Goal: Task Accomplishment & Management: Use online tool/utility

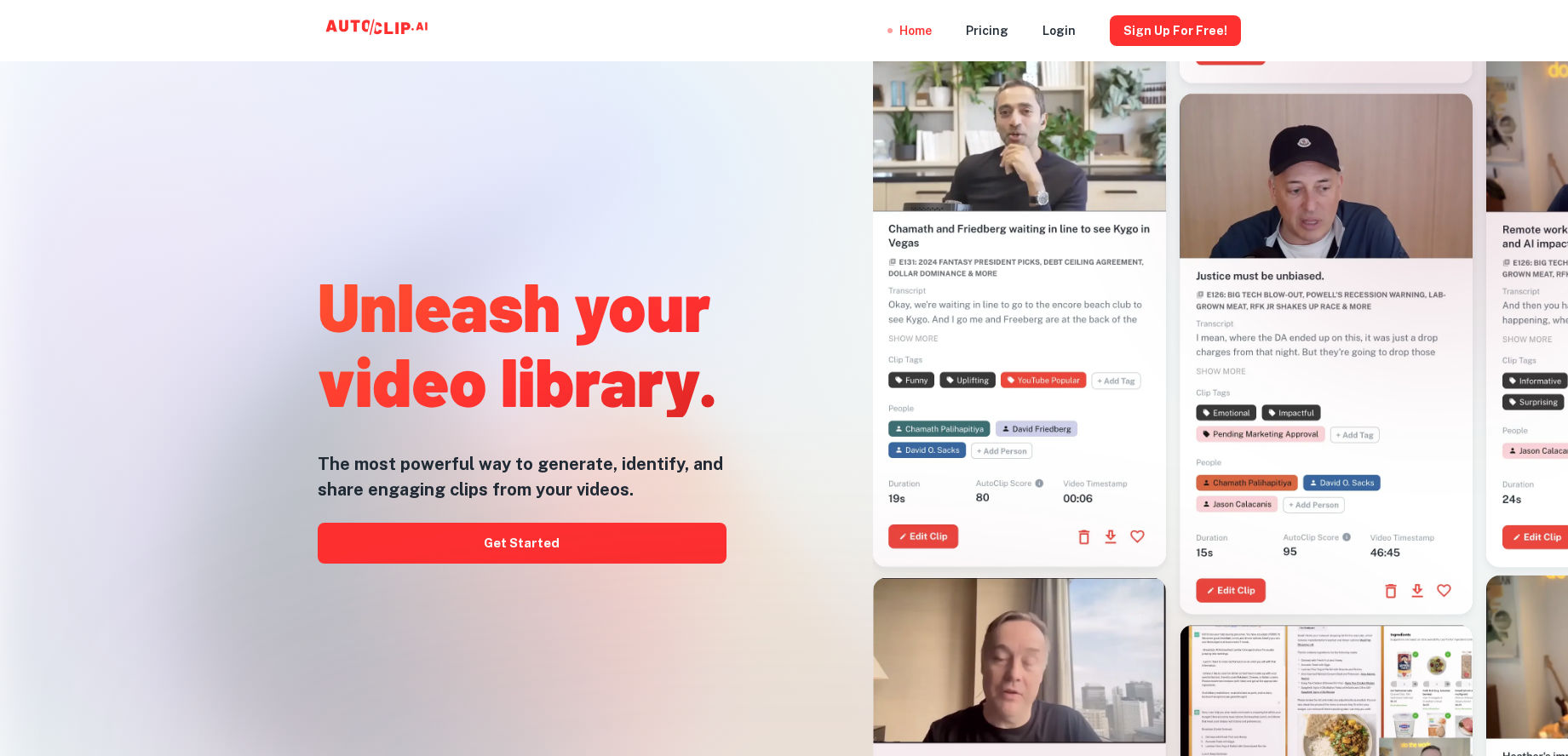
drag, startPoint x: 473, startPoint y: 632, endPoint x: 498, endPoint y: 635, distance: 25.2
click at [477, 632] on div at bounding box center [784, 756] width 1255 height 341
click at [503, 636] on div at bounding box center [784, 756] width 1255 height 341
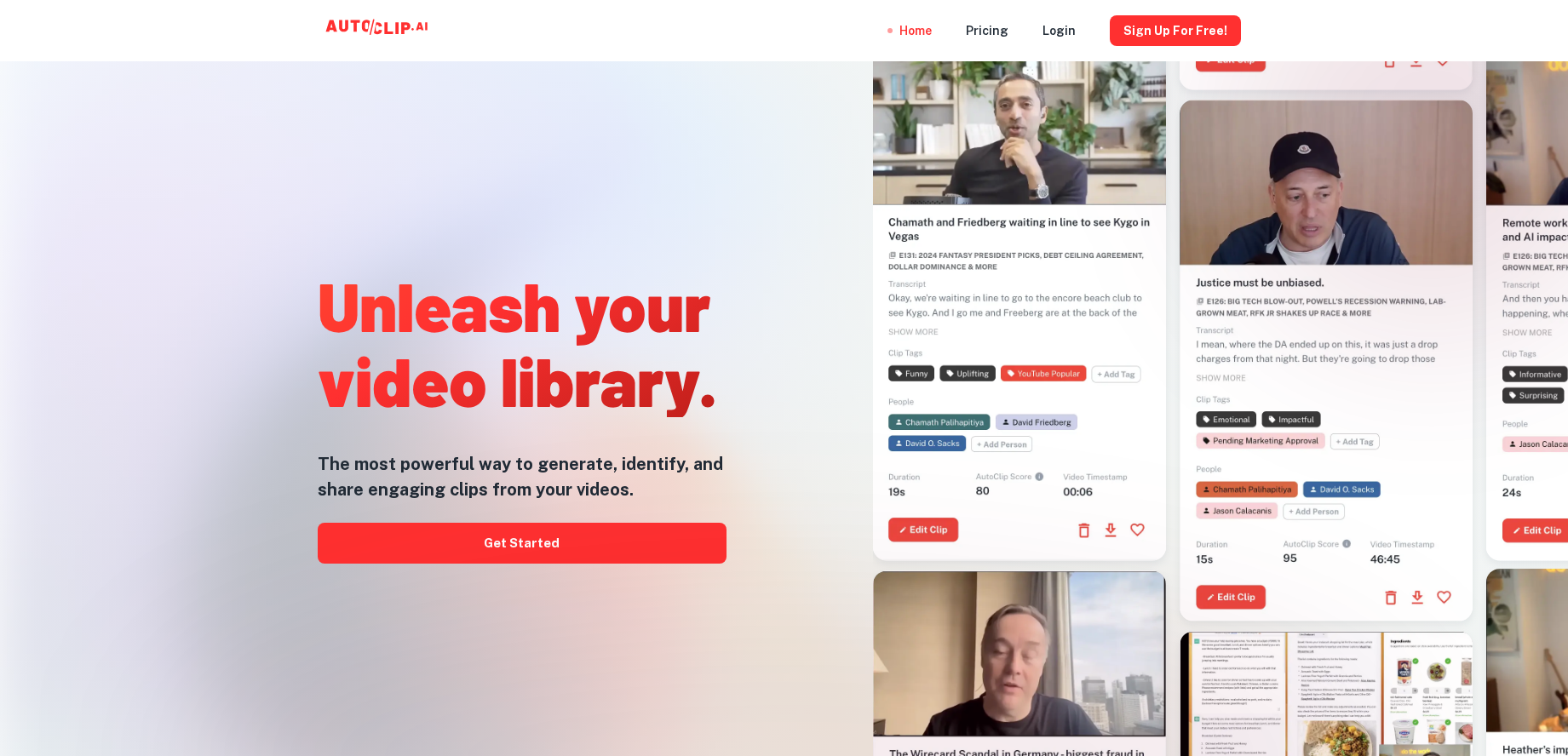
click at [543, 640] on div at bounding box center [784, 756] width 1255 height 341
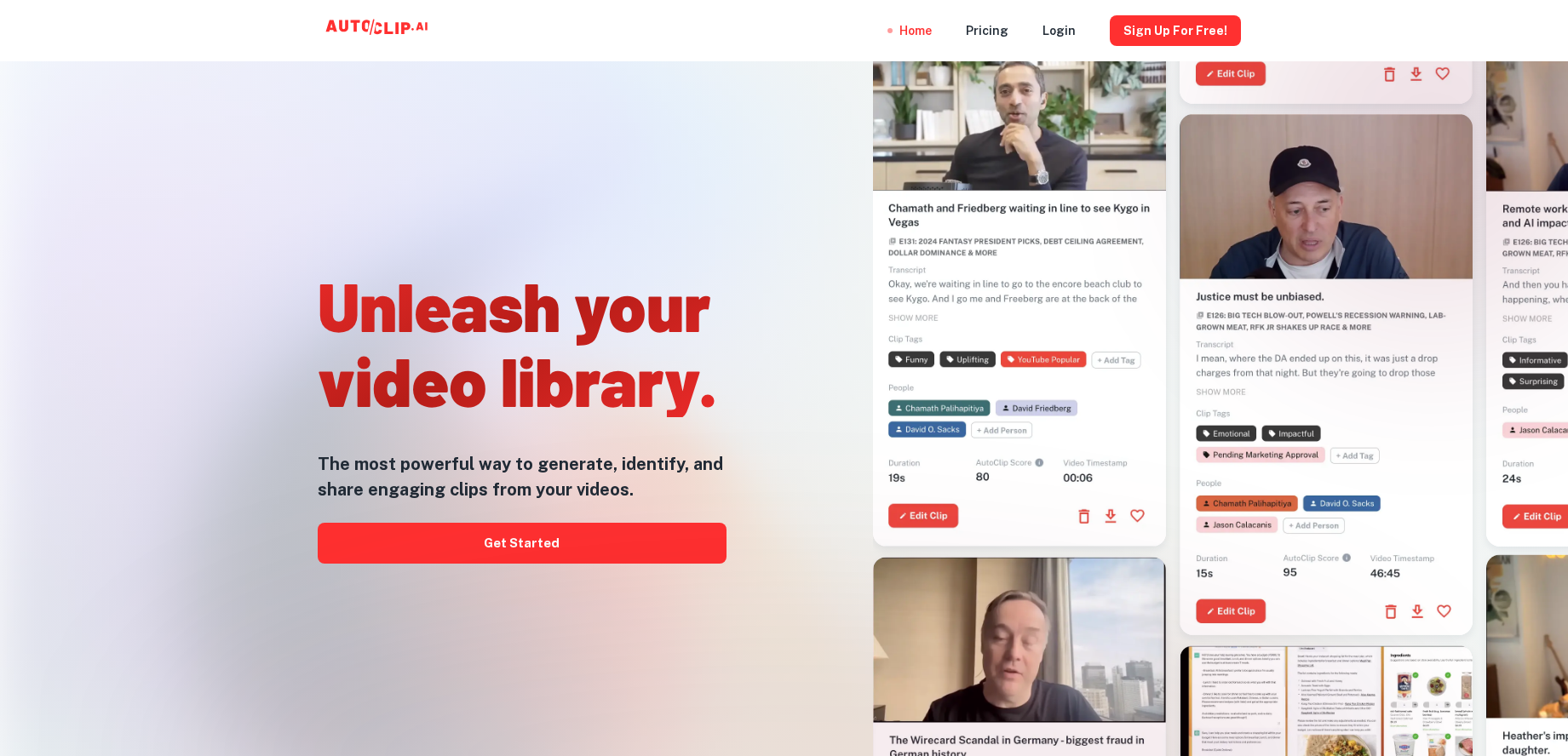
click at [563, 627] on div at bounding box center [784, 756] width 1255 height 341
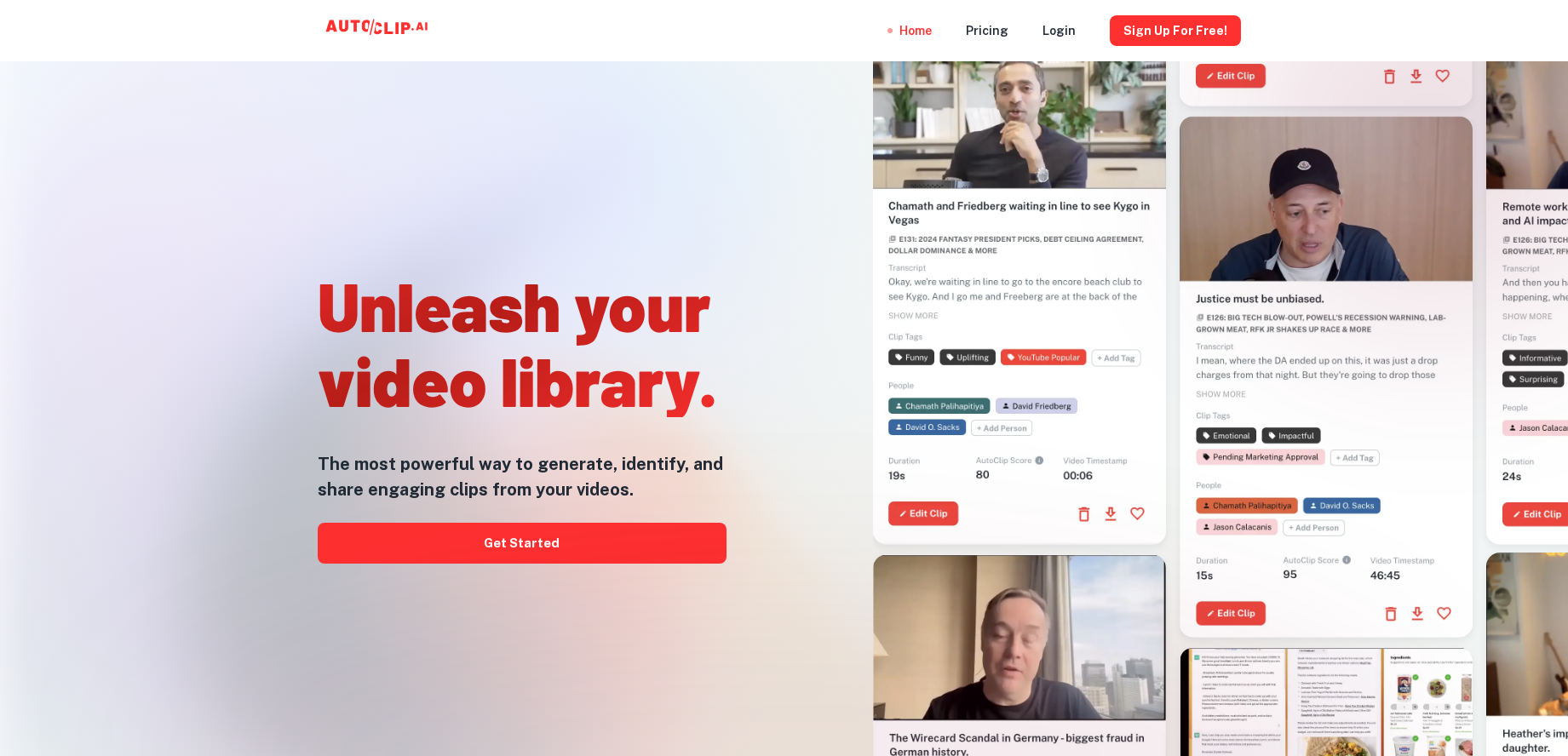
click at [553, 633] on div at bounding box center [784, 756] width 1255 height 341
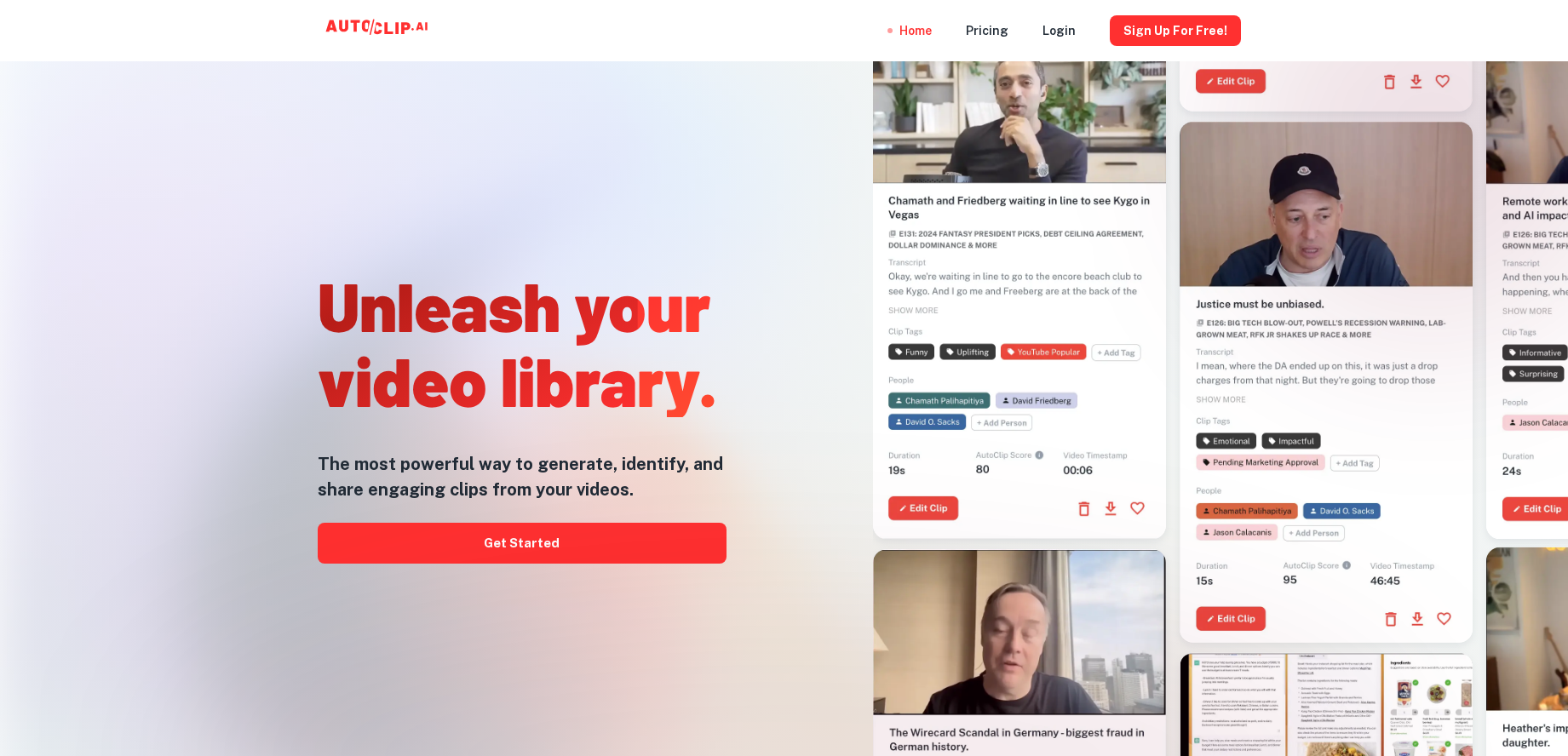
click at [553, 633] on div at bounding box center [784, 756] width 1255 height 341
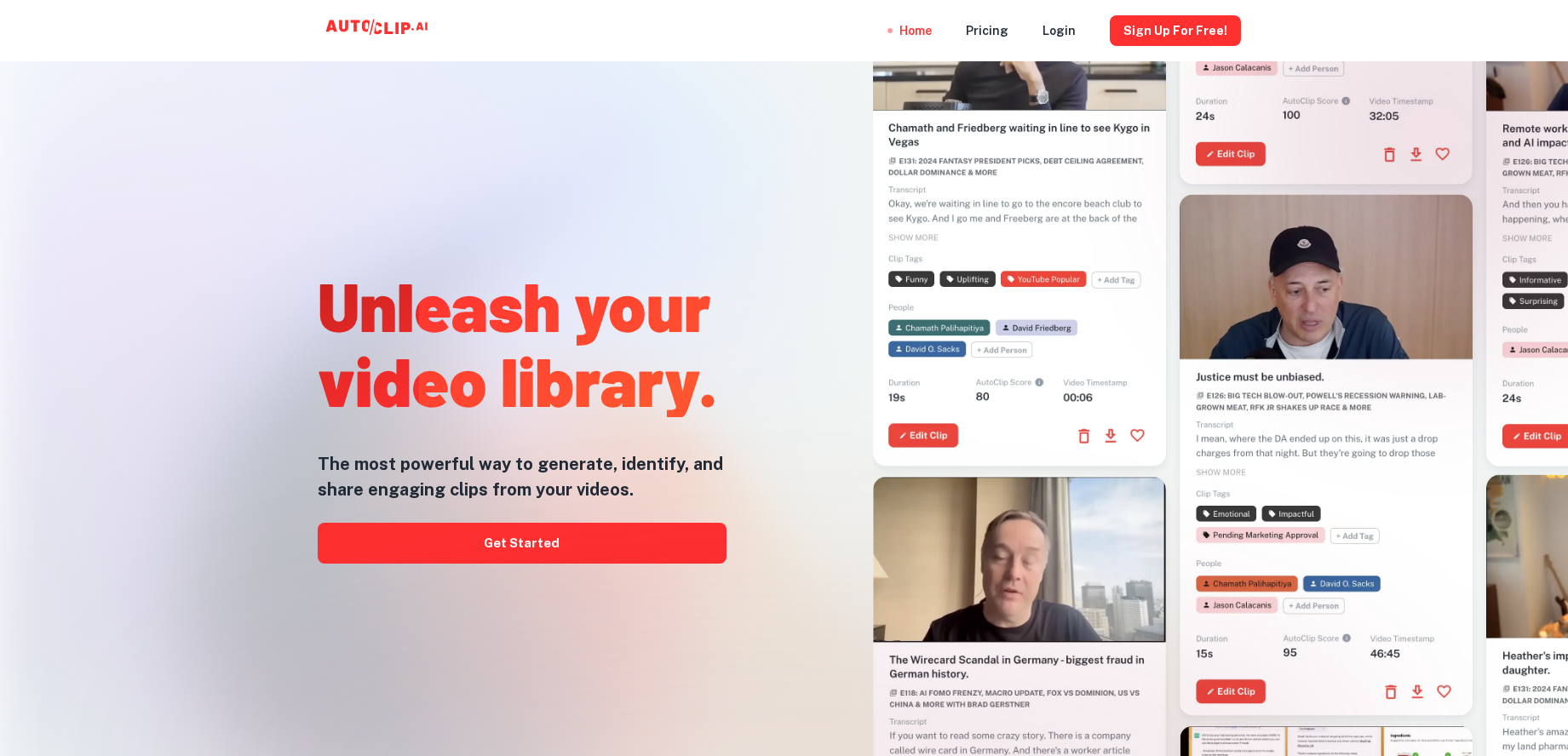
click at [560, 640] on div at bounding box center [784, 756] width 1255 height 341
click at [549, 631] on div at bounding box center [784, 756] width 1255 height 341
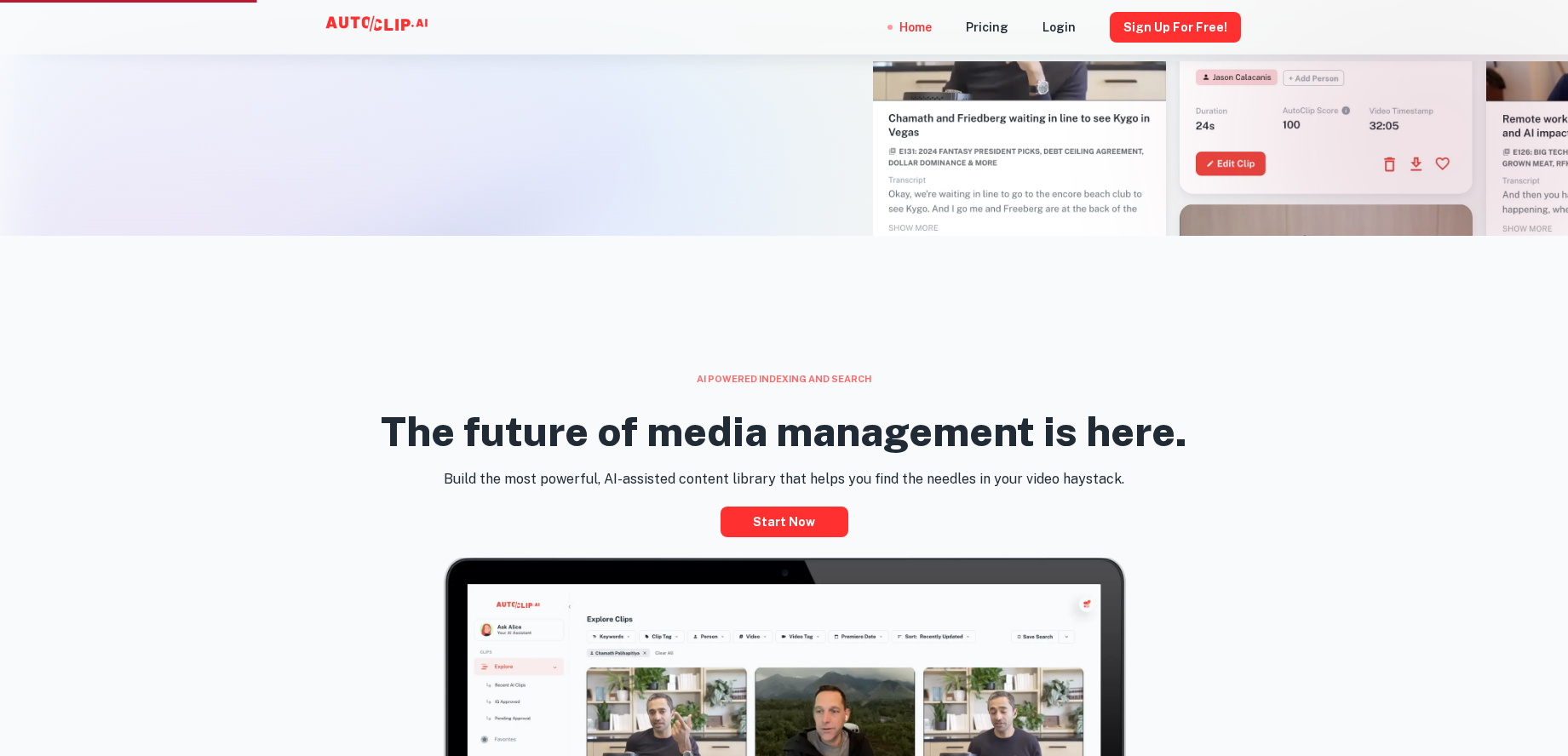
scroll to position [541, 0]
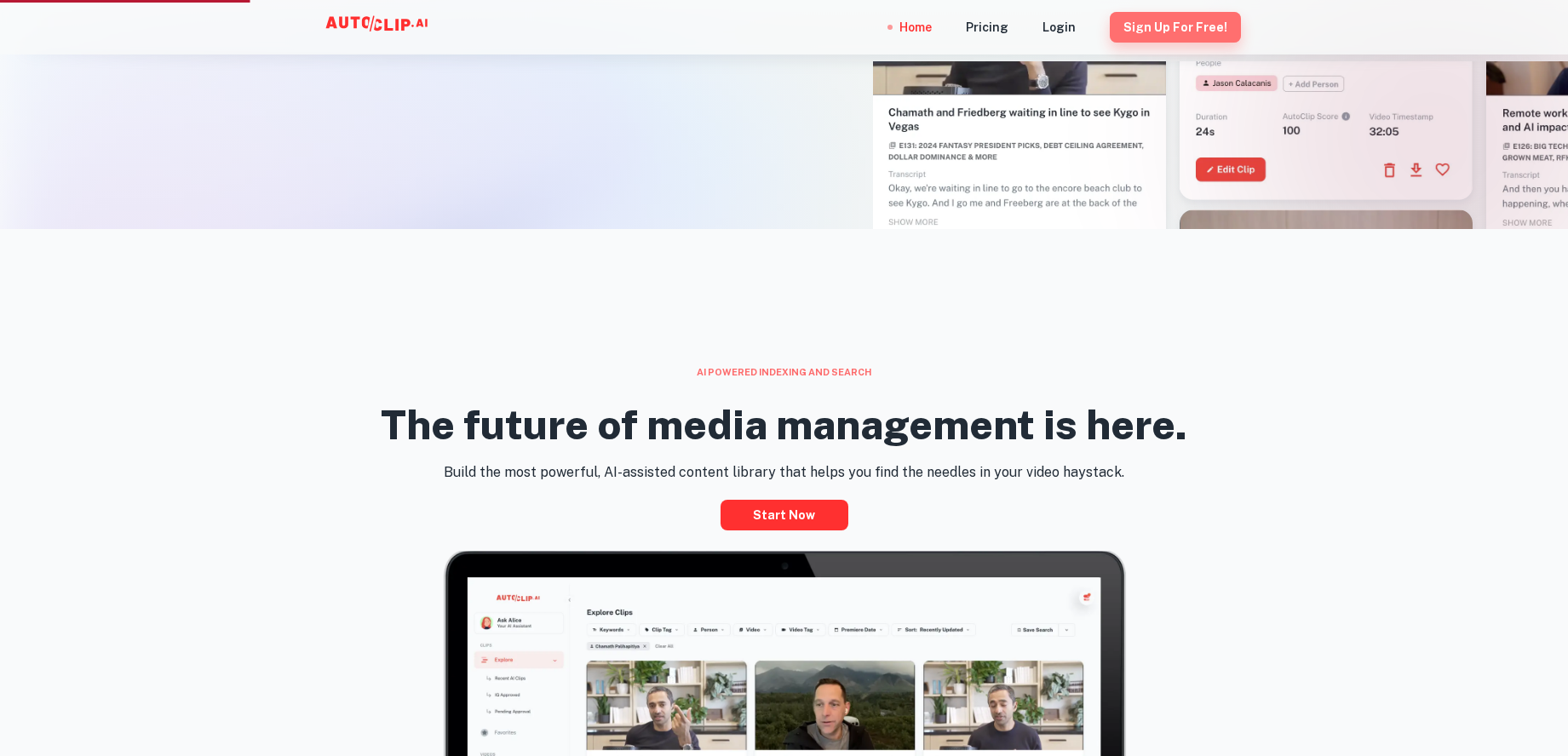
click at [1190, 24] on button "Sign Up for free!" at bounding box center [1175, 27] width 132 height 31
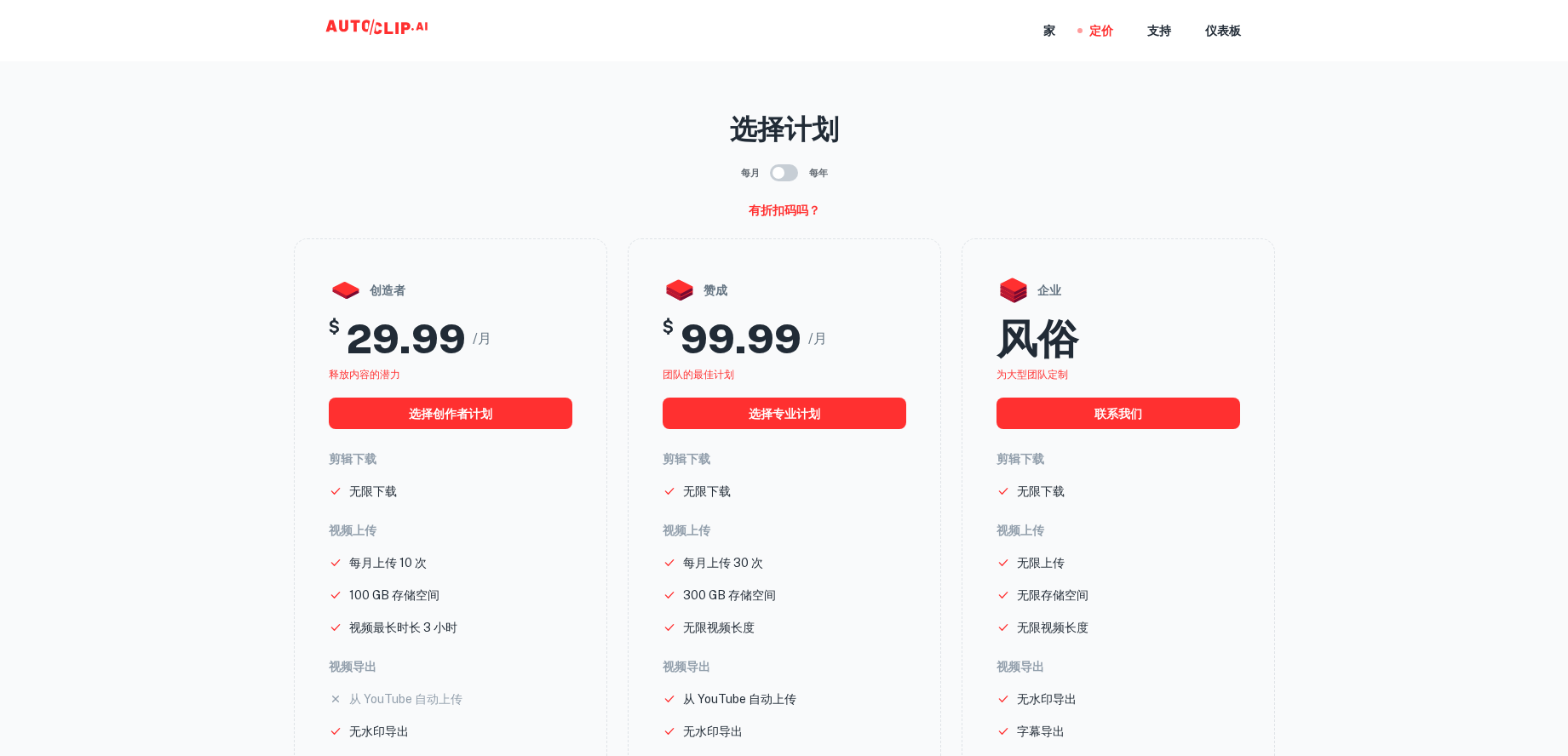
click at [974, 41] on div "家 定价 支持 仪表板" at bounding box center [785, 31] width 1022 height 61
click at [1043, 33] on font "家" at bounding box center [1049, 32] width 12 height 13
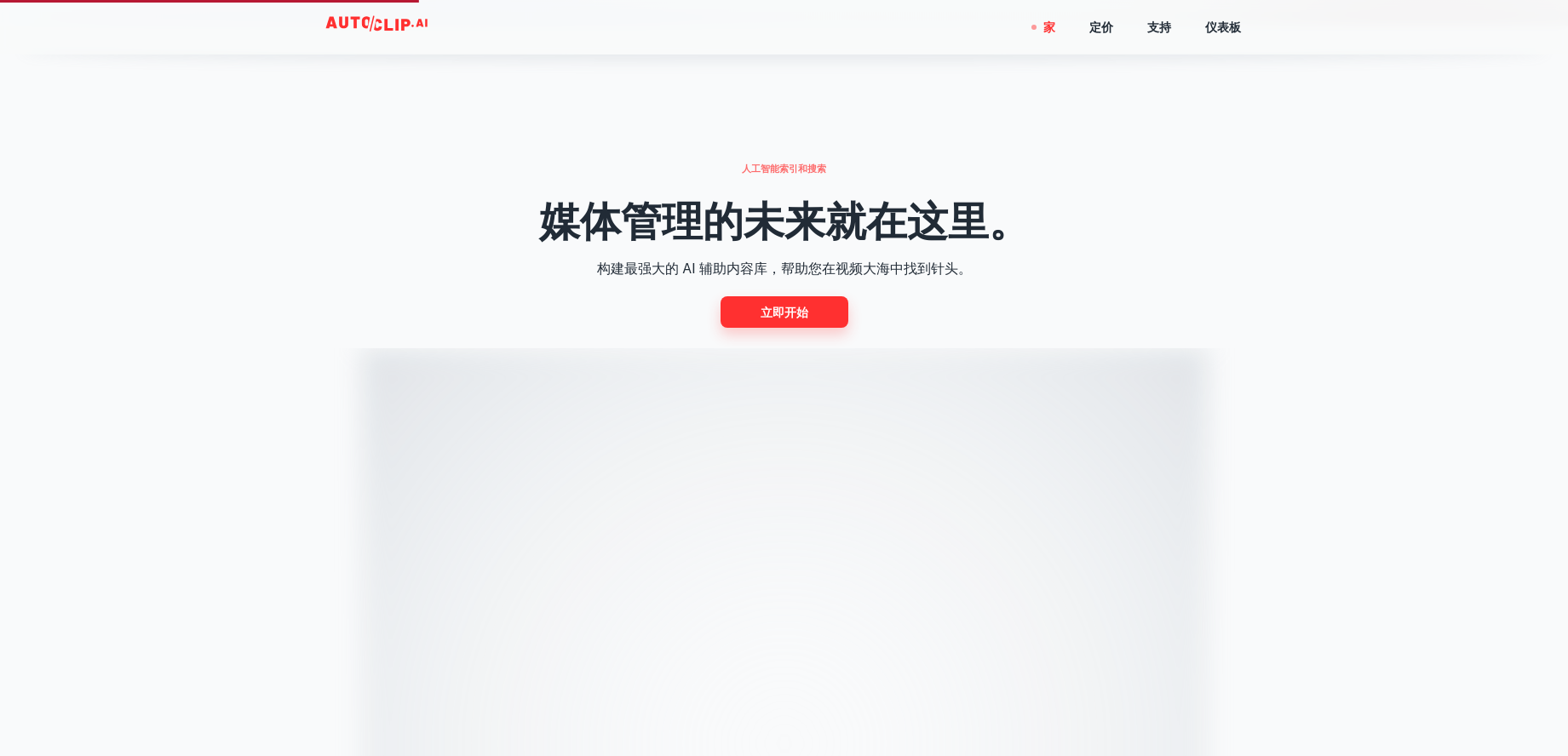
scroll to position [749, 0]
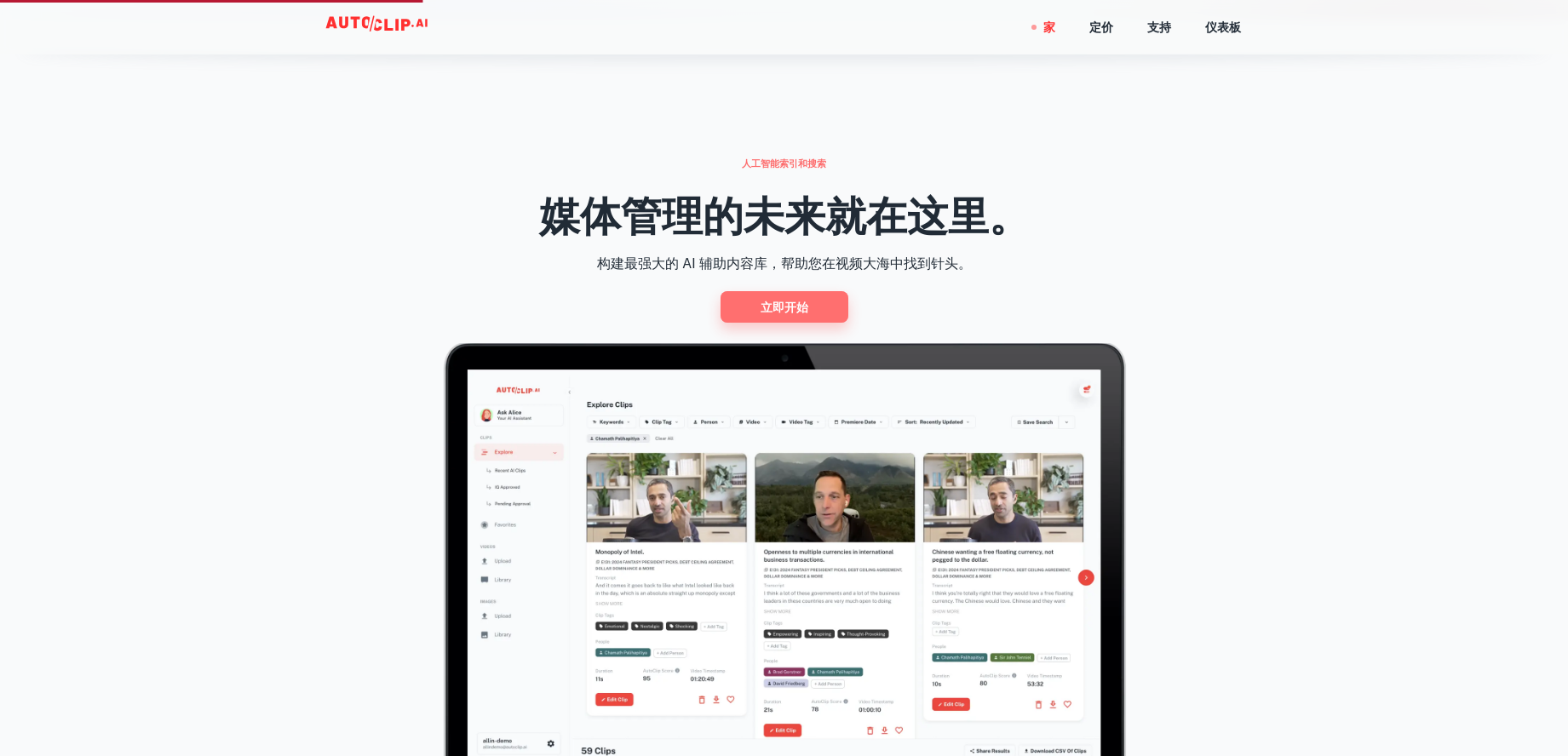
click at [765, 318] on font "立即开始" at bounding box center [785, 307] width 48 height 21
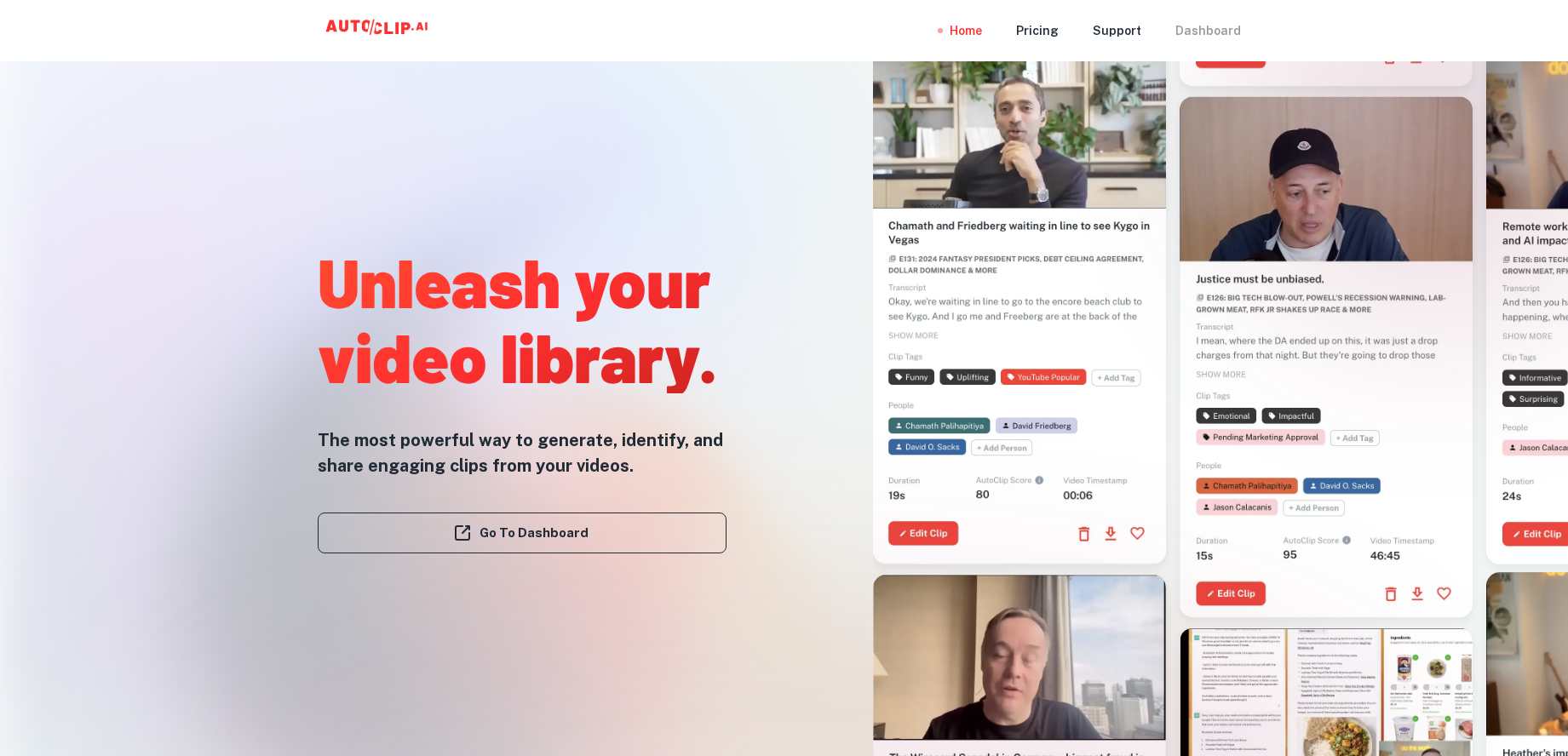
click at [1199, 33] on div "Dashboard" at bounding box center [1209, 31] width 65 height 61
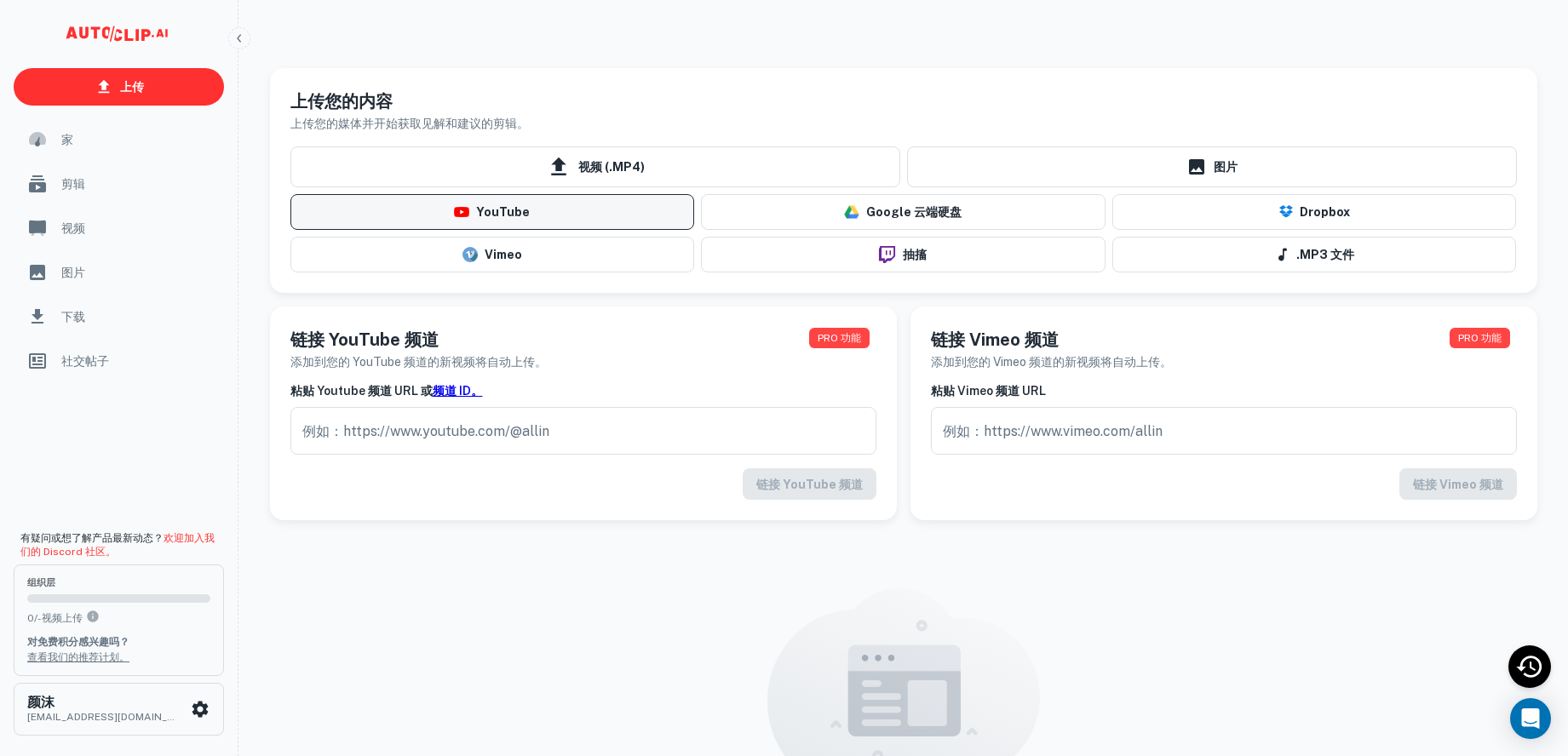
click at [573, 229] on button "YouTube" at bounding box center [492, 211] width 404 height 36
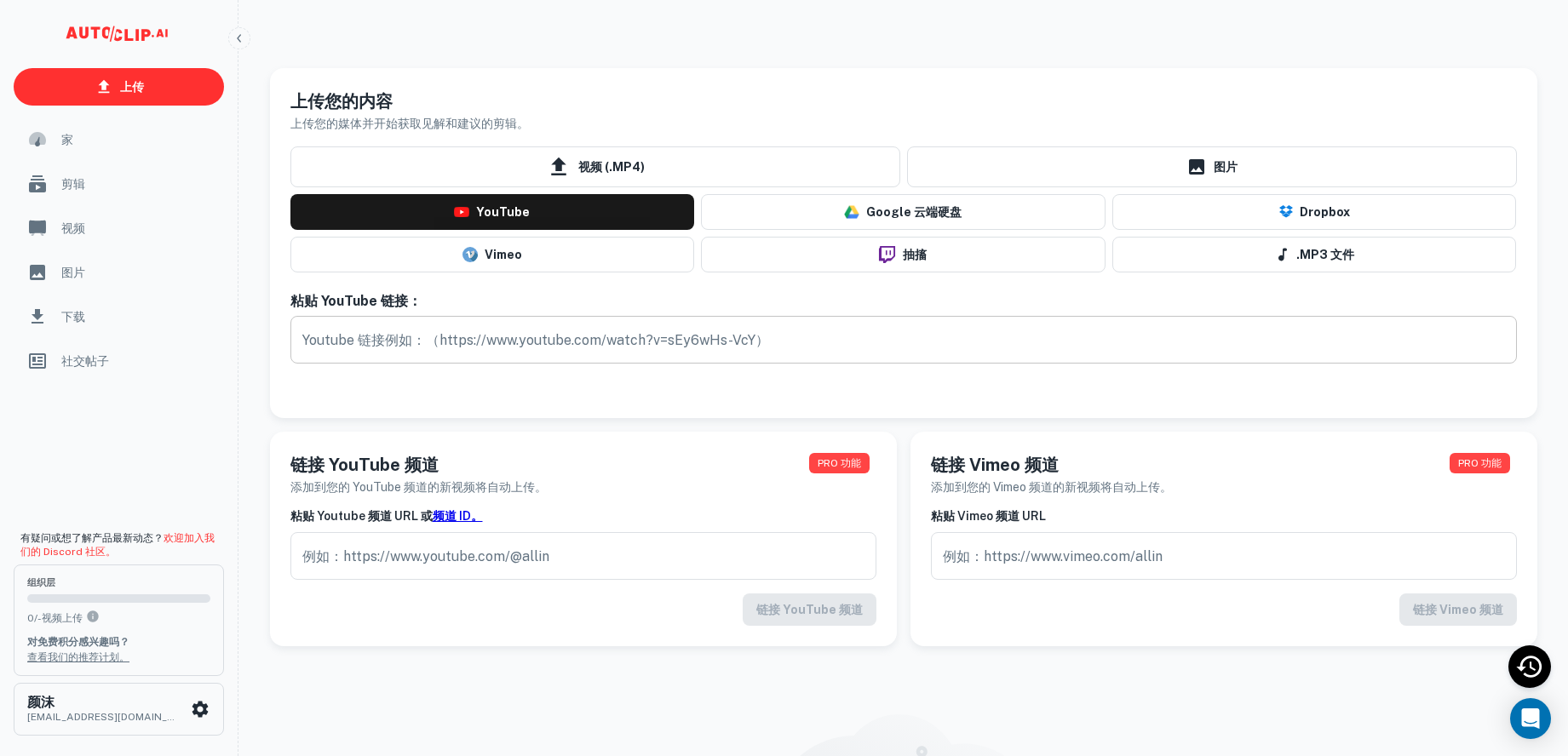
click at [644, 363] on input "text" at bounding box center [903, 340] width 1227 height 48
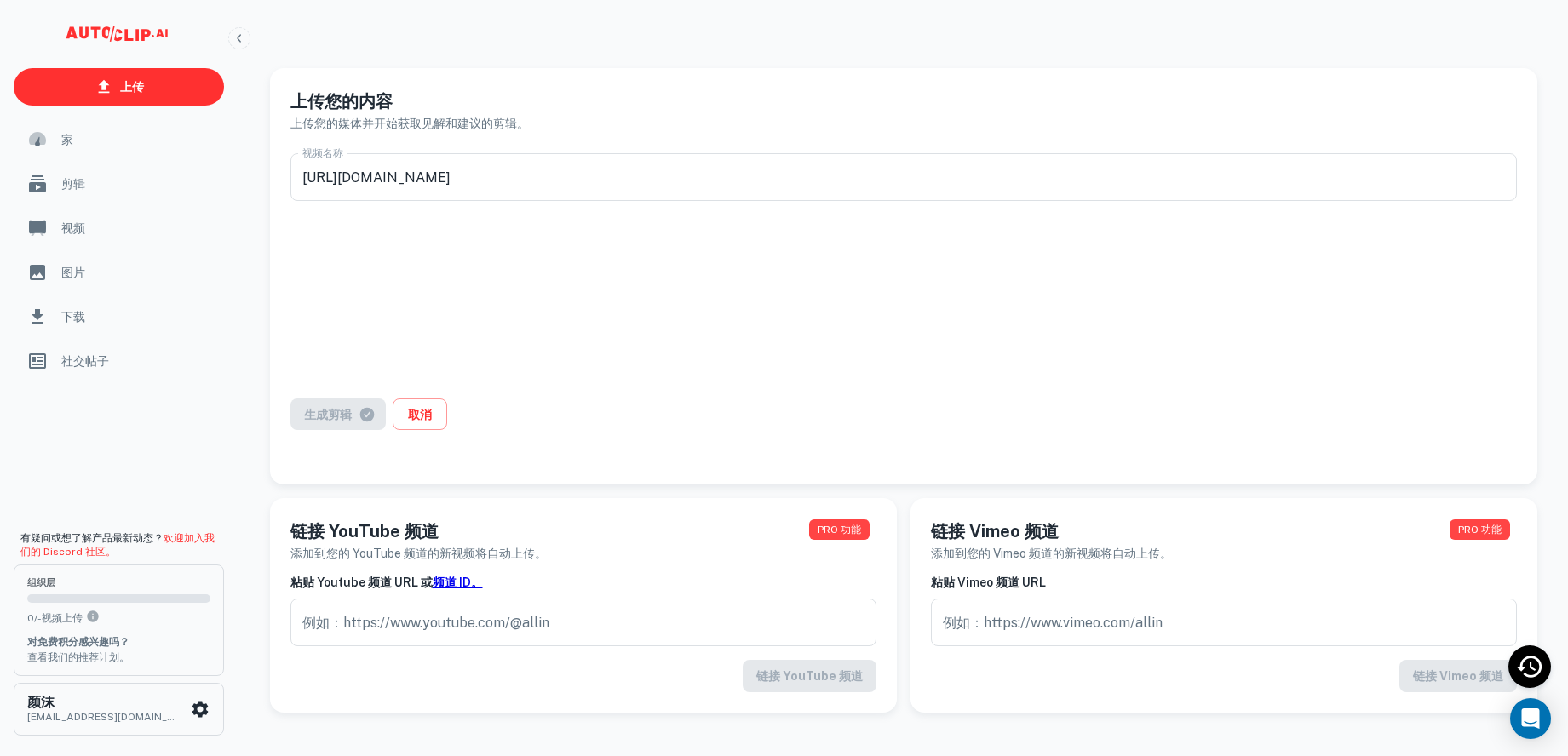
click at [376, 435] on div "生成剪辑 取消" at bounding box center [903, 425] width 1227 height 52
click at [359, 440] on div "生成剪辑 取消" at bounding box center [903, 425] width 1227 height 52
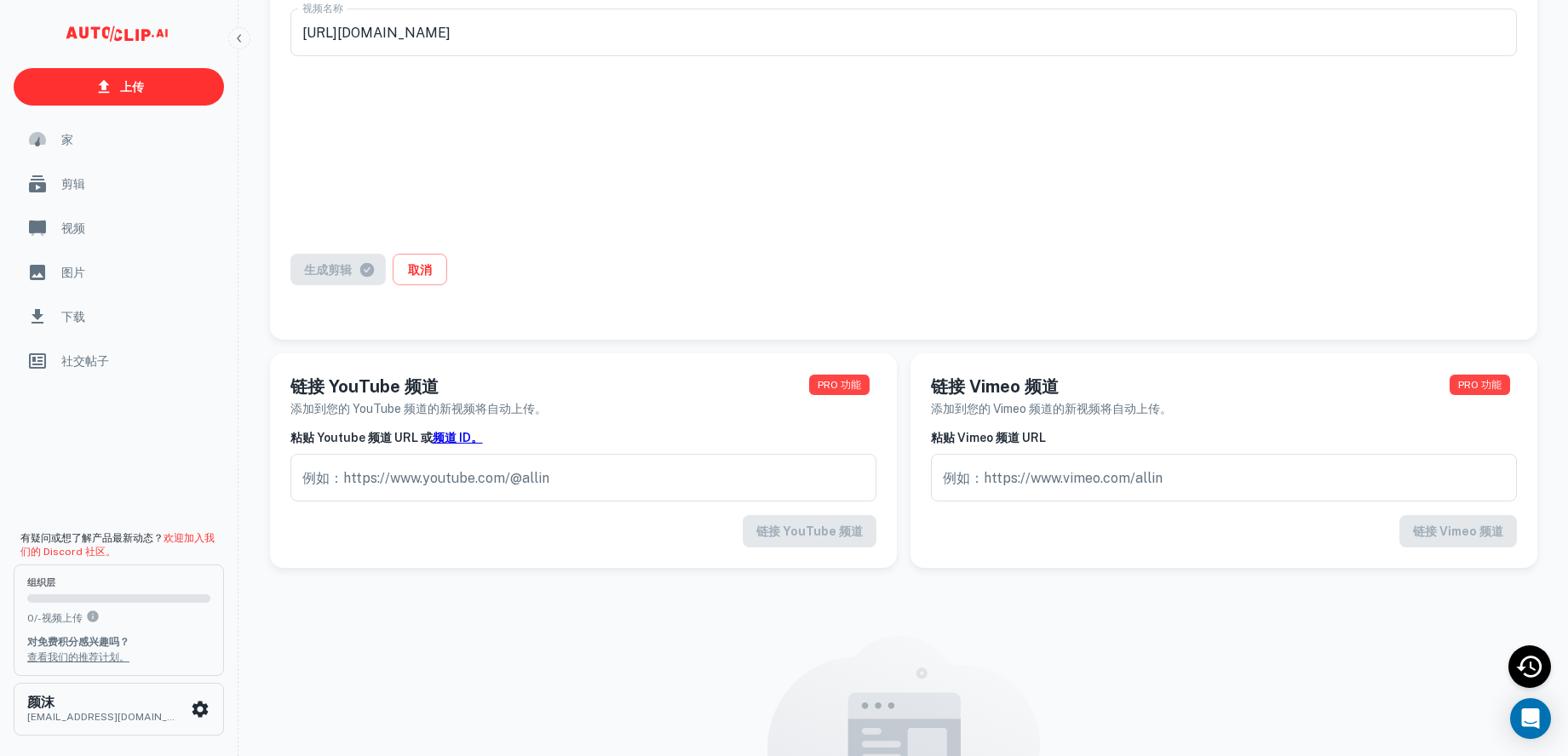
scroll to position [8, 0]
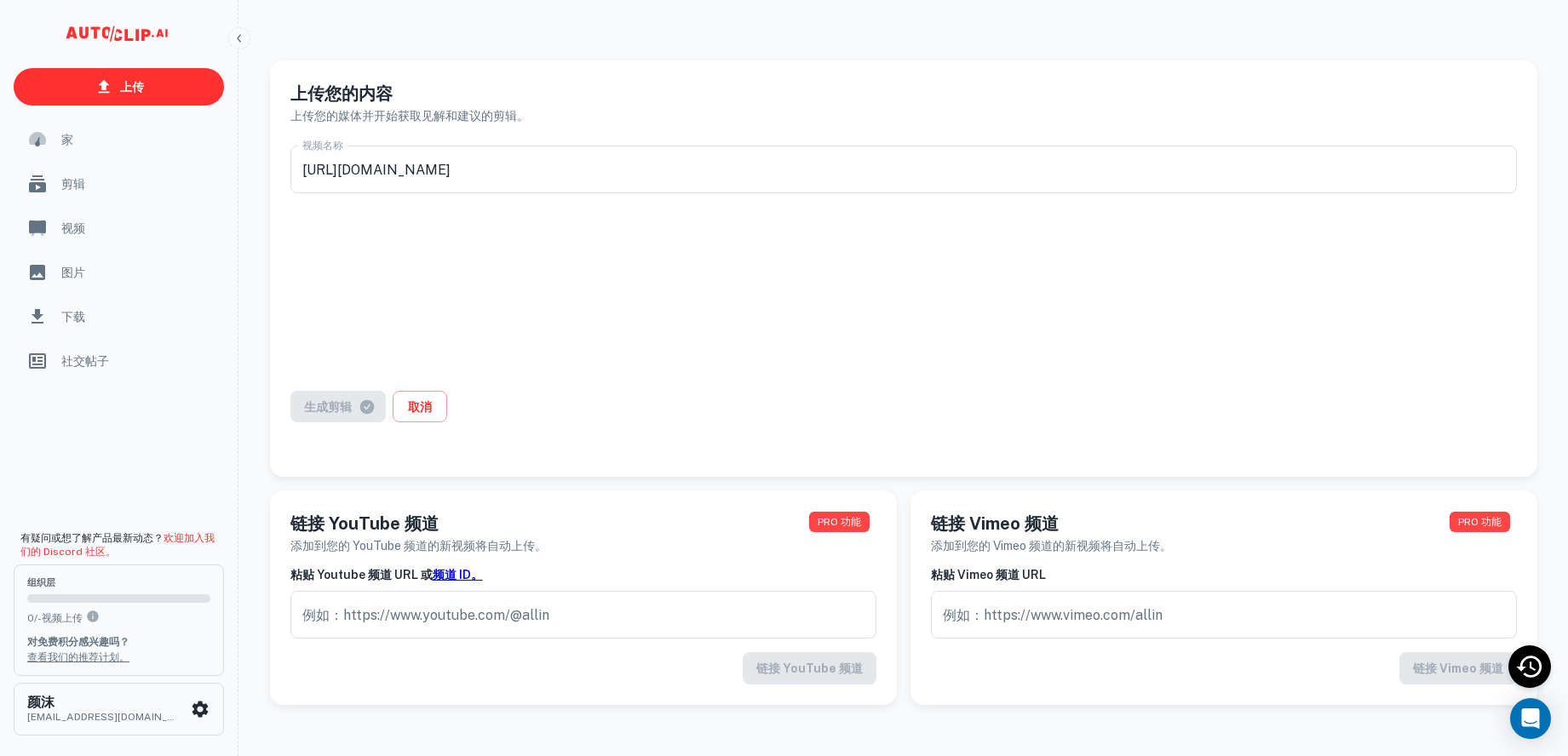
click at [375, 427] on div "生成剪辑 取消" at bounding box center [903, 417] width 1227 height 52
click at [351, 431] on div "生成剪辑 取消" at bounding box center [903, 417] width 1227 height 52
click at [370, 429] on div "生成剪辑 取消" at bounding box center [903, 417] width 1227 height 52
click at [382, 427] on div "生成剪辑 取消" at bounding box center [903, 417] width 1227 height 52
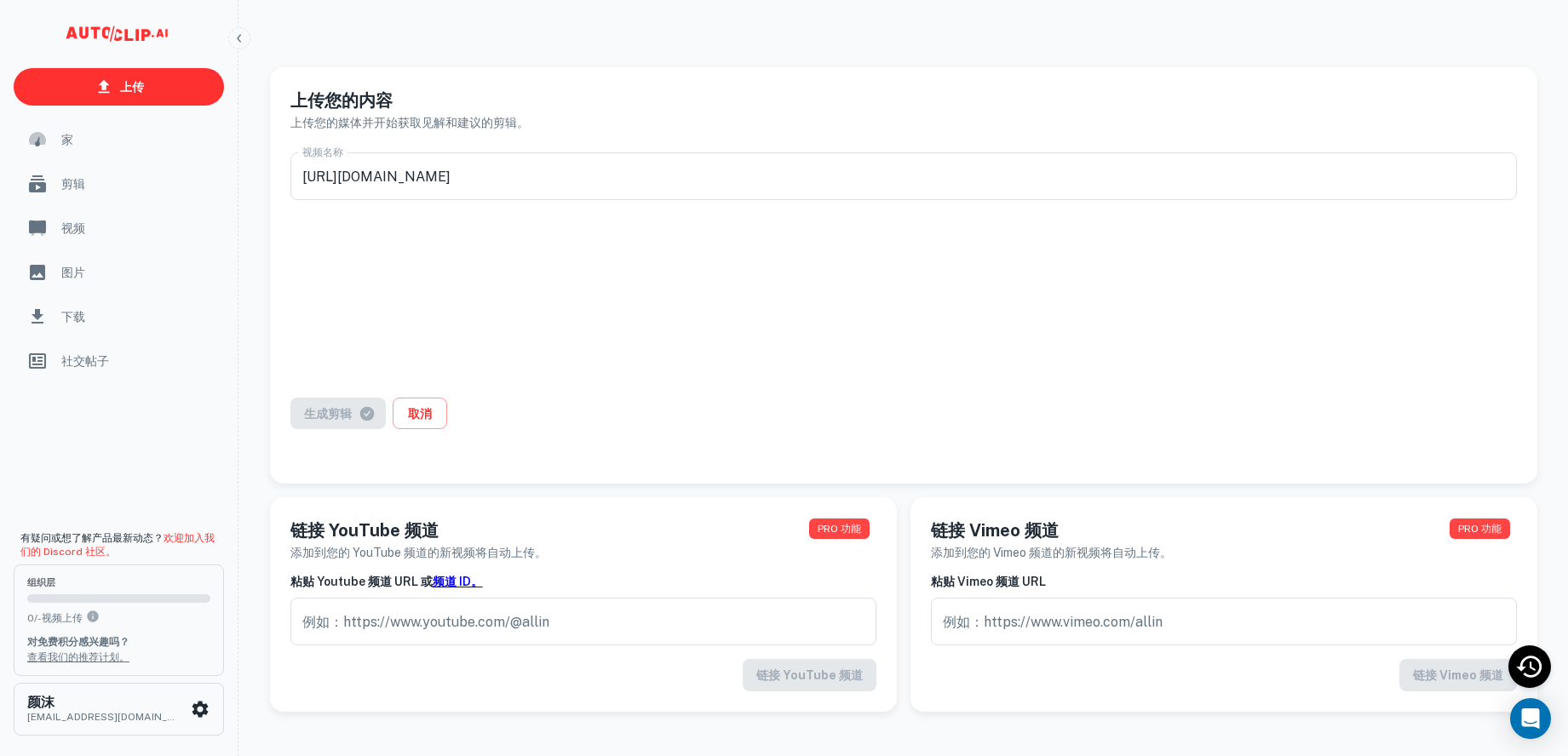
scroll to position [0, 0]
click at [797, 193] on input "https://youtu.be/gBJ2AJIDdDE?si=ef_CzscTWF8jP4c5" at bounding box center [903, 178] width 1227 height 48
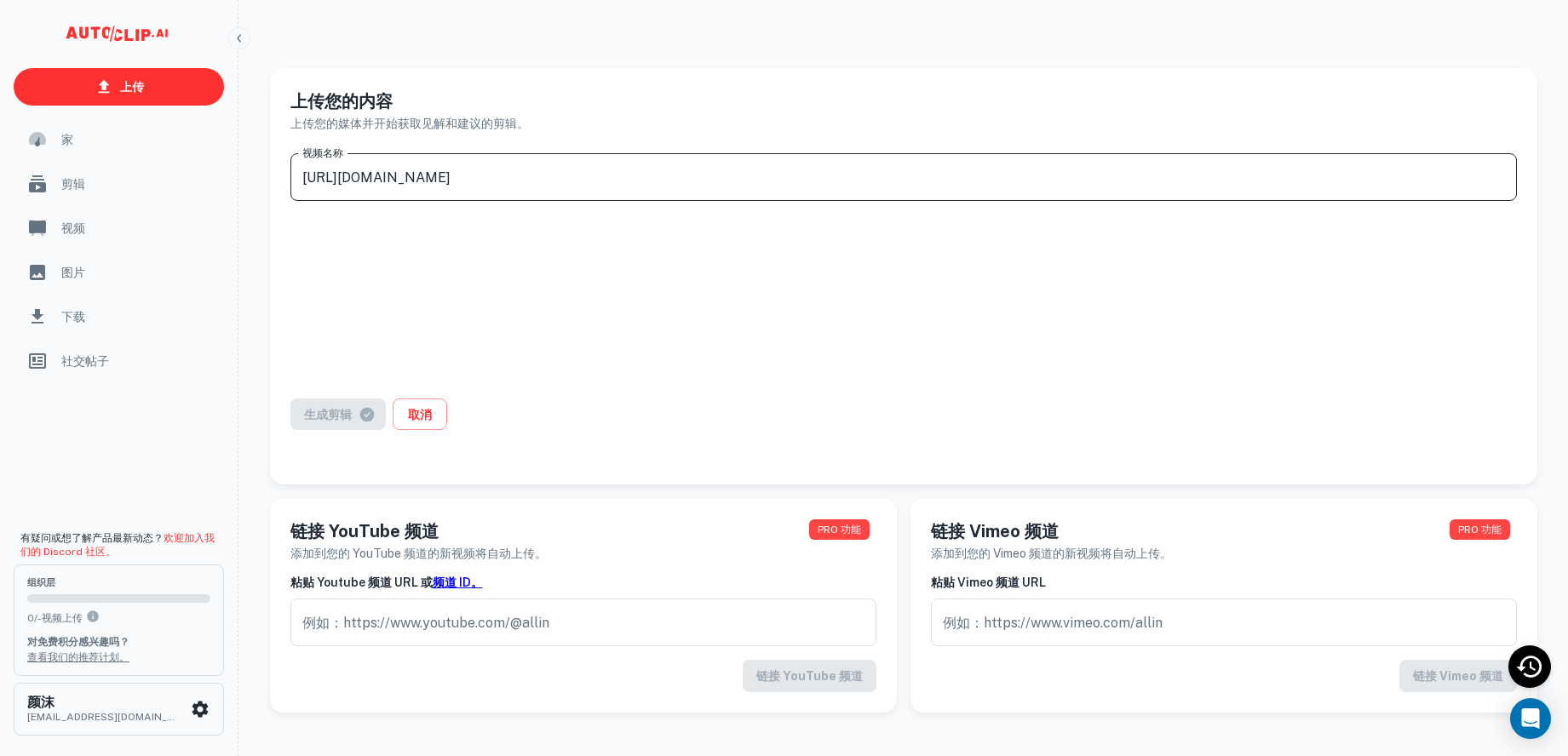
click at [803, 189] on input "https://youtu.be/gBJ2AJIDdDE?si=ef_CzscTWF8jP4c5" at bounding box center [903, 178] width 1227 height 48
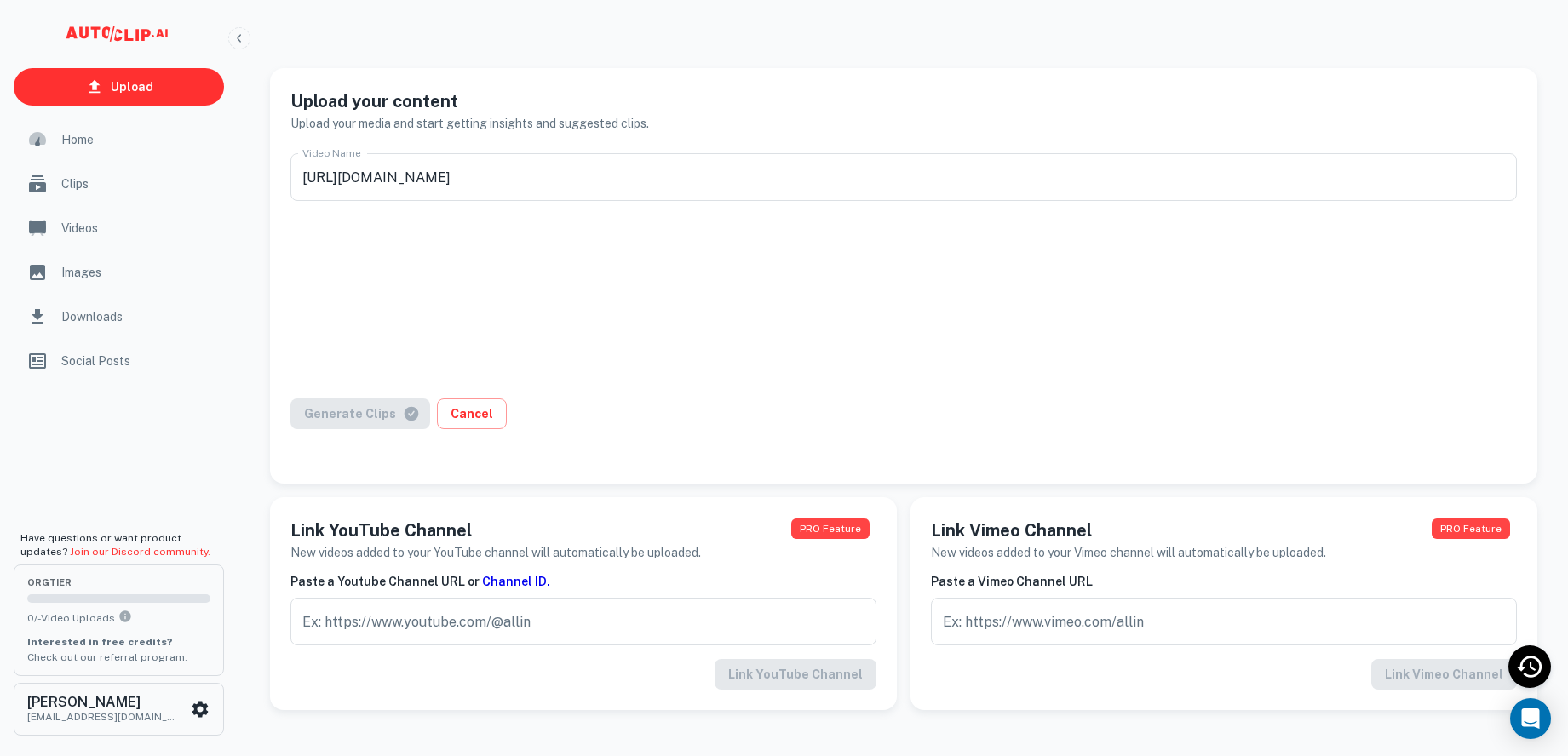
click at [399, 441] on div "Generate Clips Cancel" at bounding box center [903, 424] width 1227 height 51
click at [422, 437] on div "Generate Clips Cancel" at bounding box center [903, 424] width 1227 height 51
click at [116, 68] on link "Upload" at bounding box center [118, 86] width 210 height 37
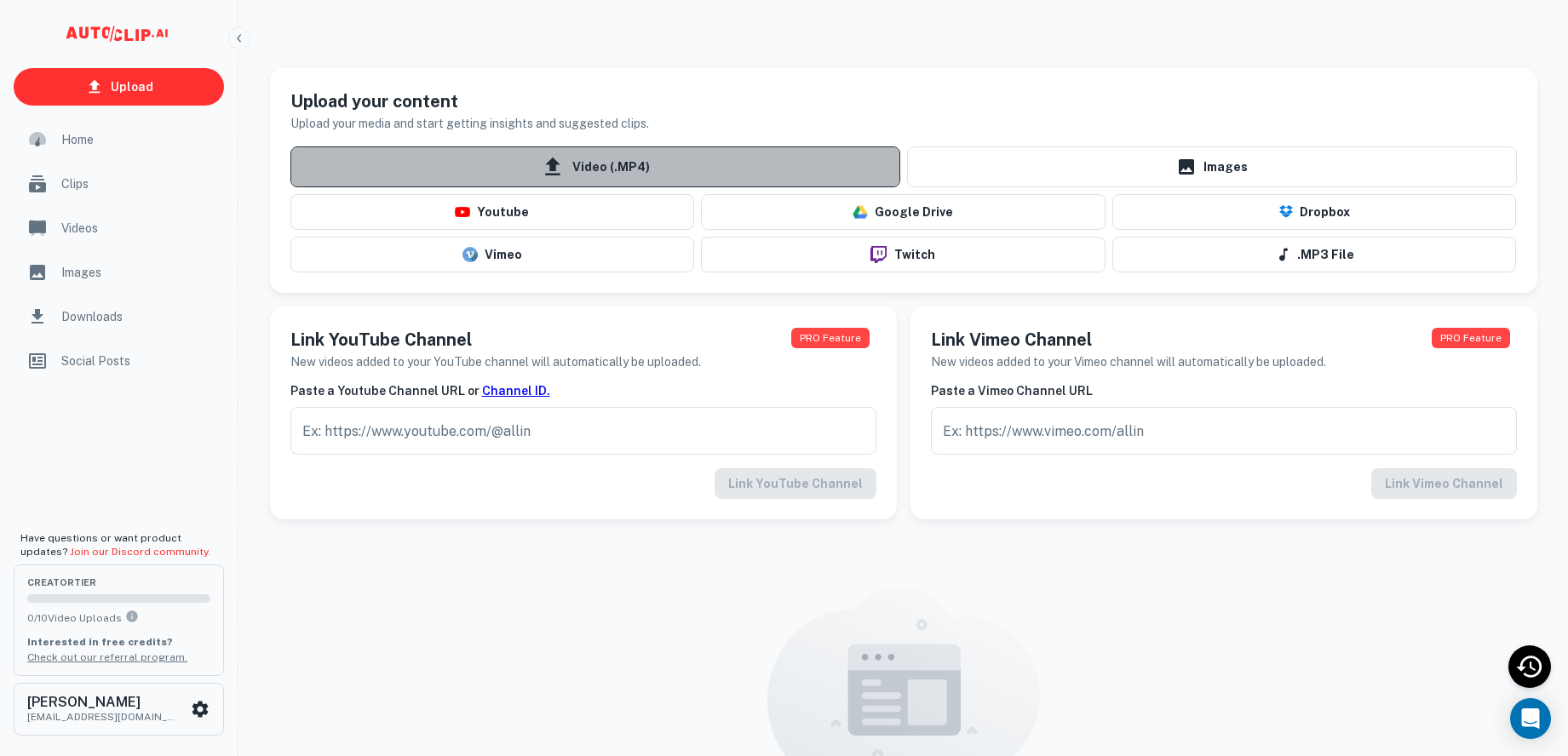
click at [550, 176] on icon at bounding box center [552, 166] width 15 height 18
click at [0, 0] on input "Video (.MP4)" at bounding box center [0, 0] width 0 height 0
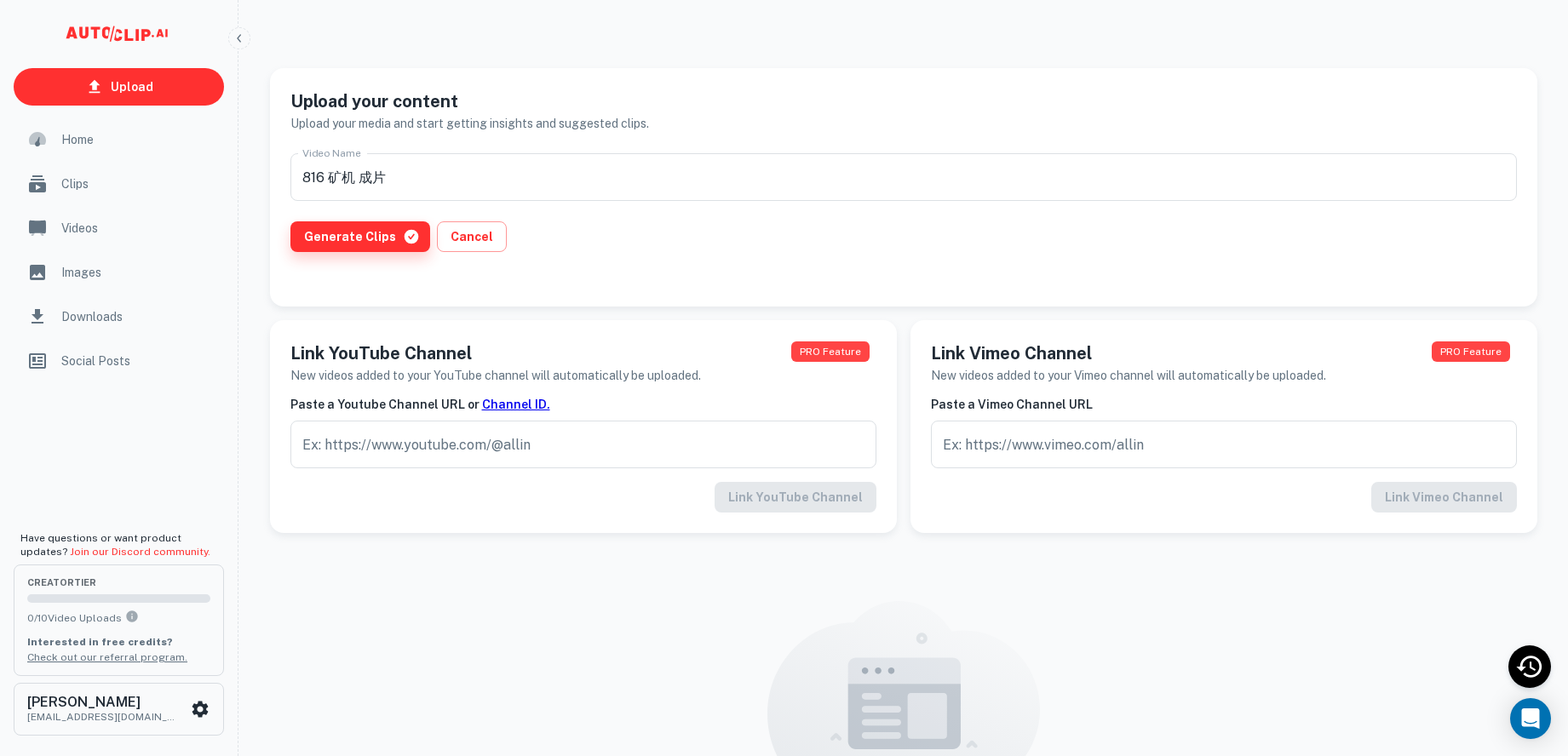
click at [376, 252] on button "Generate Clips" at bounding box center [359, 237] width 139 height 31
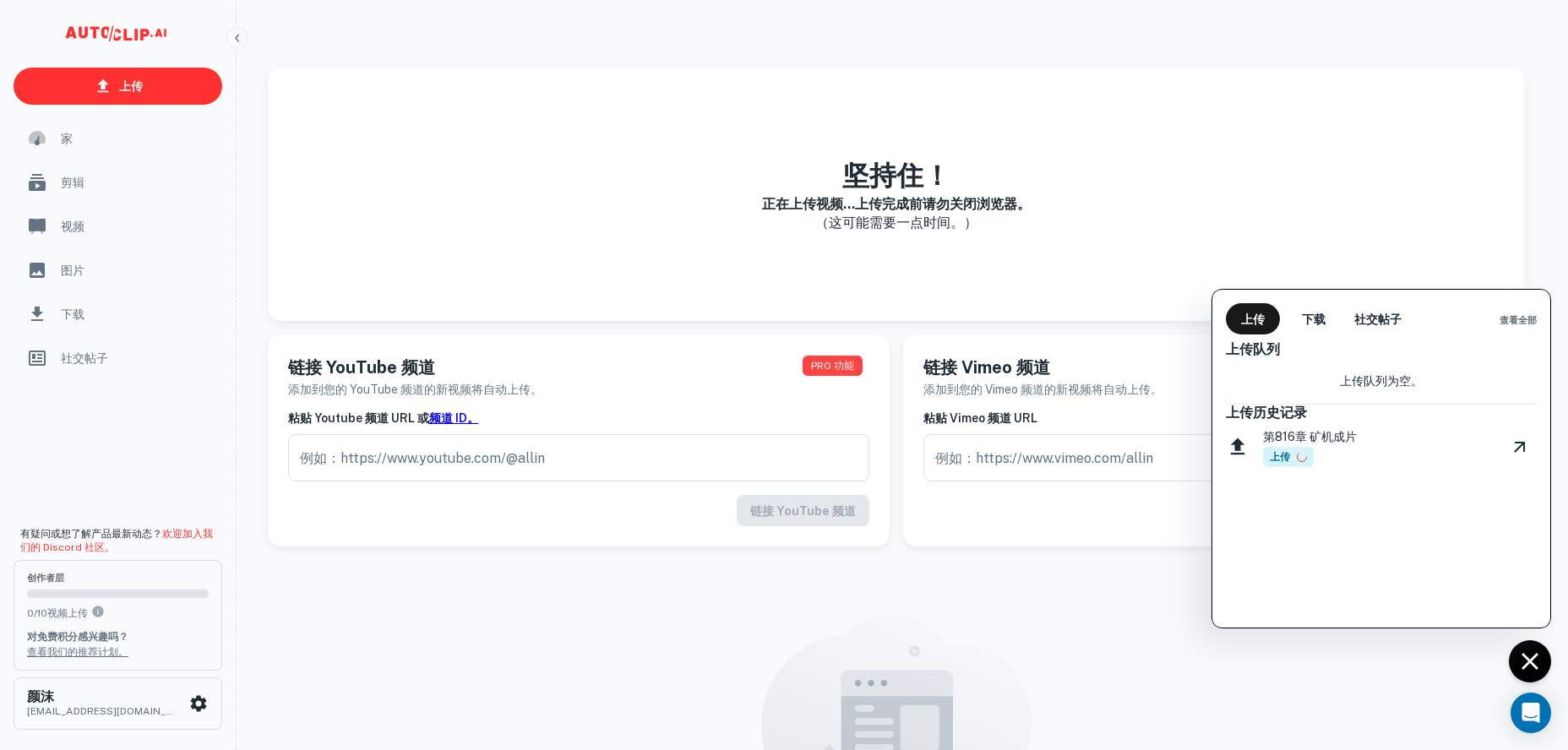
click at [1176, 188] on div at bounding box center [784, 375] width 1568 height 750
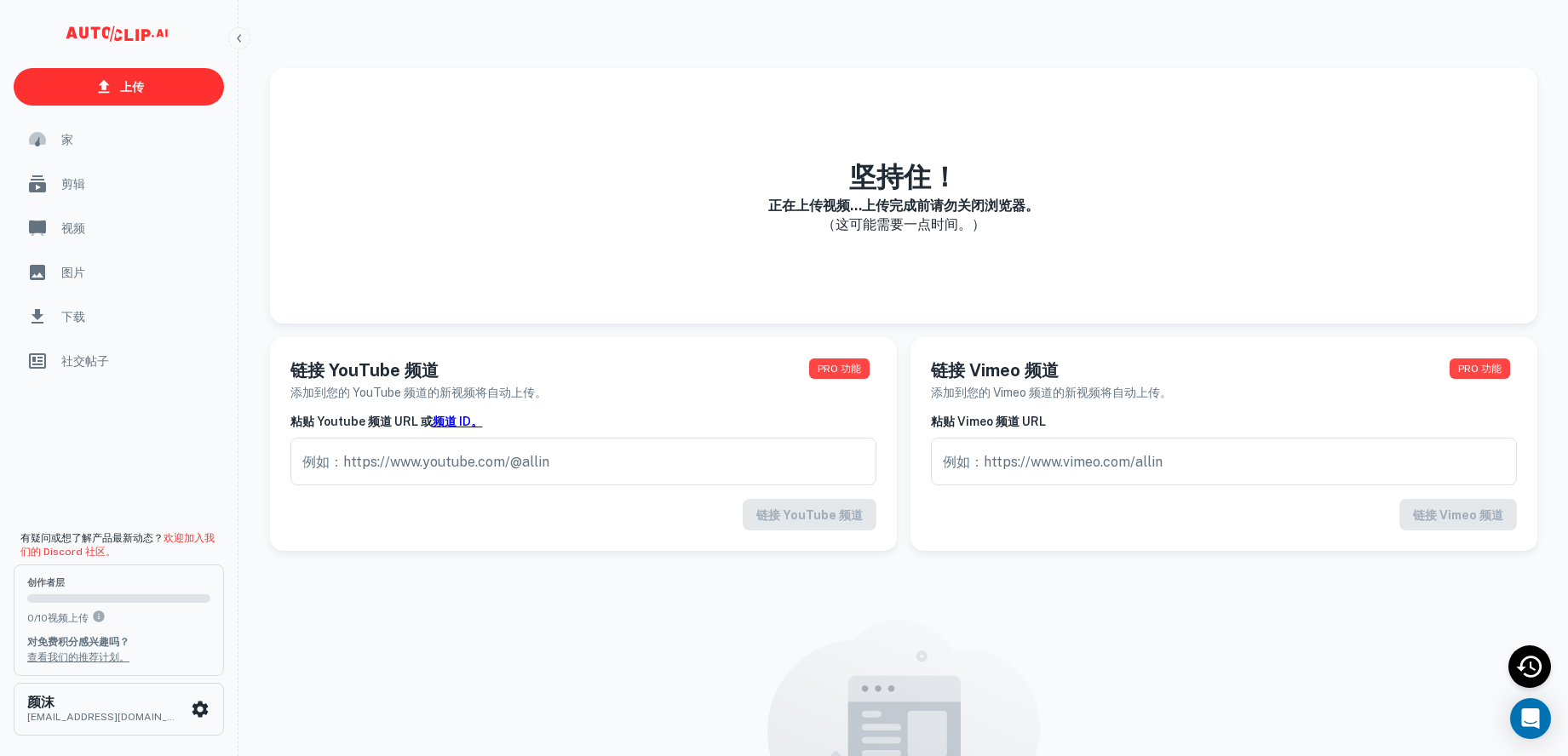
click at [1186, 189] on div "坚持住！ 正在上传视频...上传完成前请勿关闭浏览器。 （这可能需要一点时间。）" at bounding box center [903, 196] width 1267 height 256
click at [923, 235] on p "（这可能需要一点时间。）" at bounding box center [904, 224] width 271 height 20
